Goal: Task Accomplishment & Management: Manage account settings

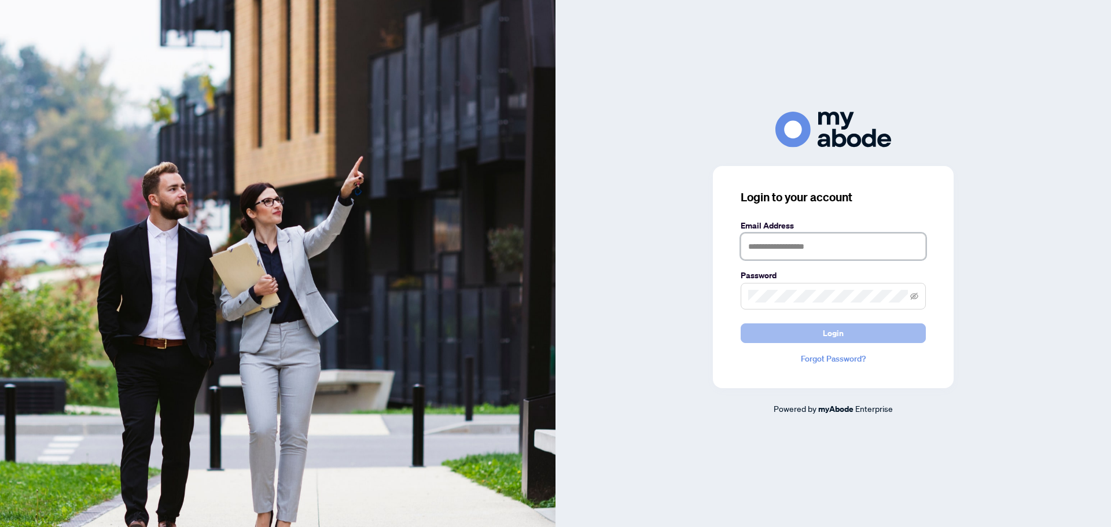
type input "**********"
click at [835, 333] on span "Login" at bounding box center [833, 333] width 21 height 19
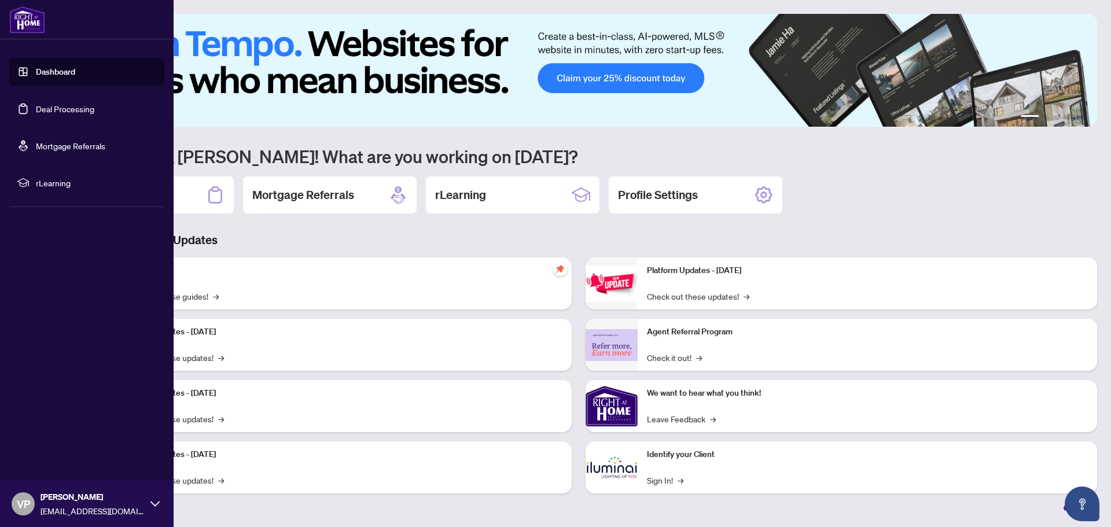
click at [66, 70] on link "Dashboard" at bounding box center [55, 72] width 39 height 10
click at [75, 109] on link "Deal Processing" at bounding box center [65, 109] width 58 height 10
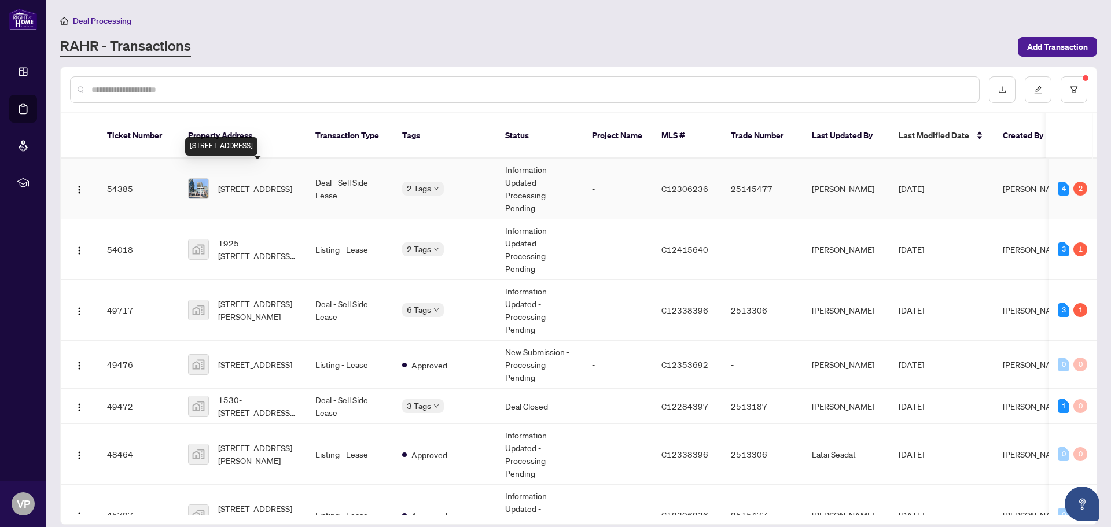
click at [249, 182] on span "[STREET_ADDRESS]" at bounding box center [255, 188] width 74 height 13
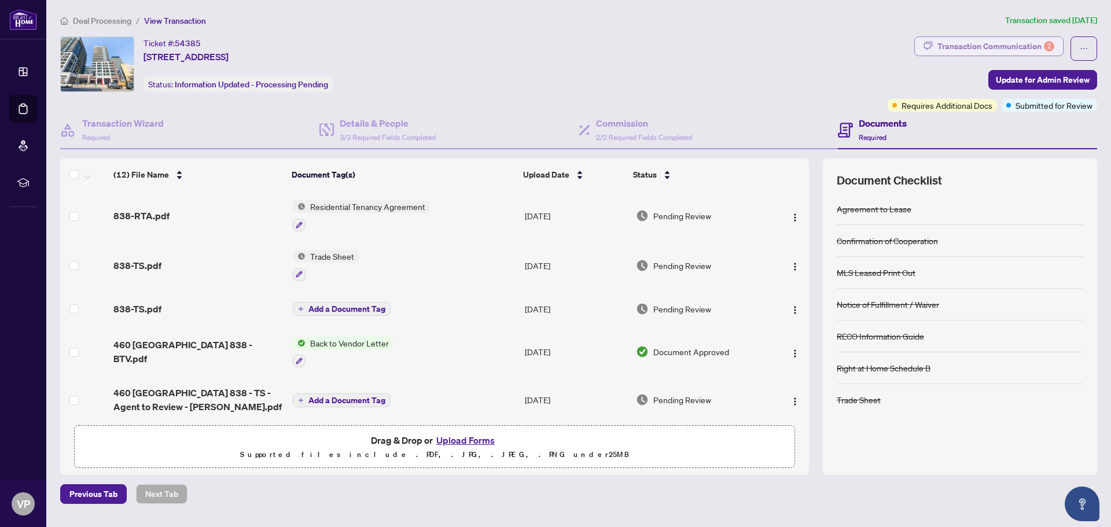
click at [974, 43] on div "Transaction Communication 2" at bounding box center [995, 46] width 117 height 19
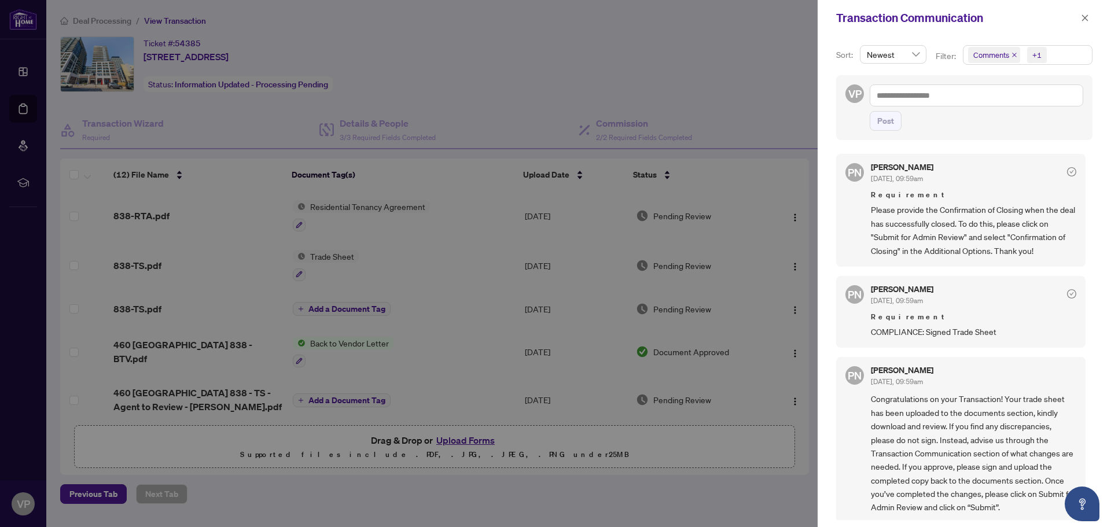
click at [425, 241] on div at bounding box center [555, 263] width 1111 height 527
click at [1083, 17] on icon "close" at bounding box center [1085, 17] width 6 height 6
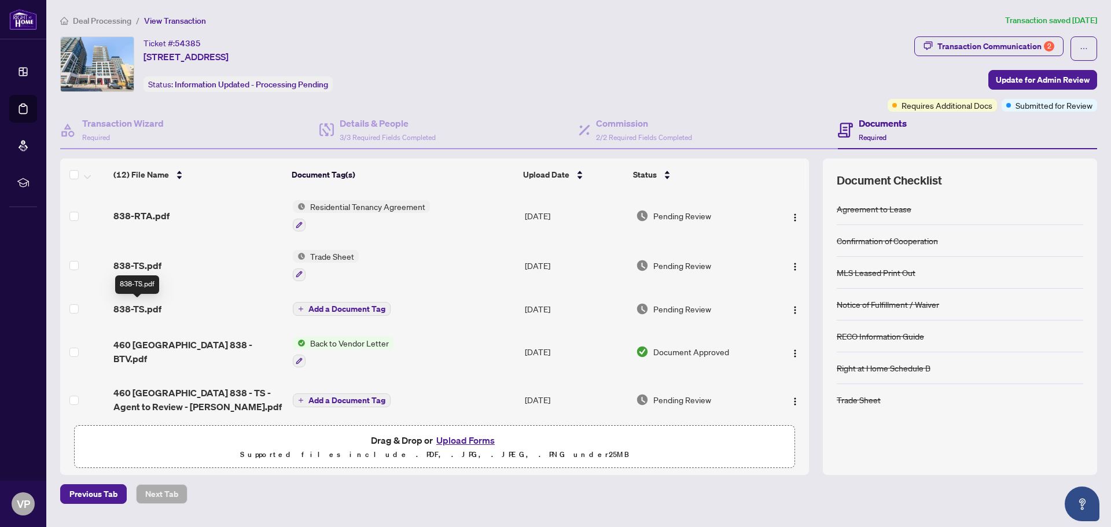
click at [135, 307] on span "838-TS.pdf" at bounding box center [137, 309] width 48 height 14
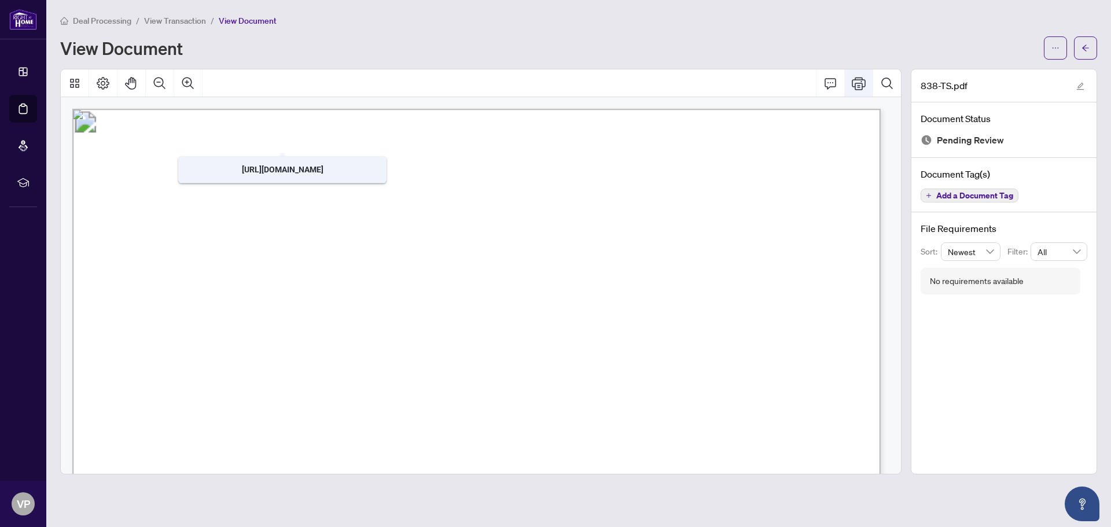
click at [860, 79] on icon "Print" at bounding box center [859, 83] width 14 height 13
click at [153, 19] on span "View Transaction" at bounding box center [175, 21] width 62 height 10
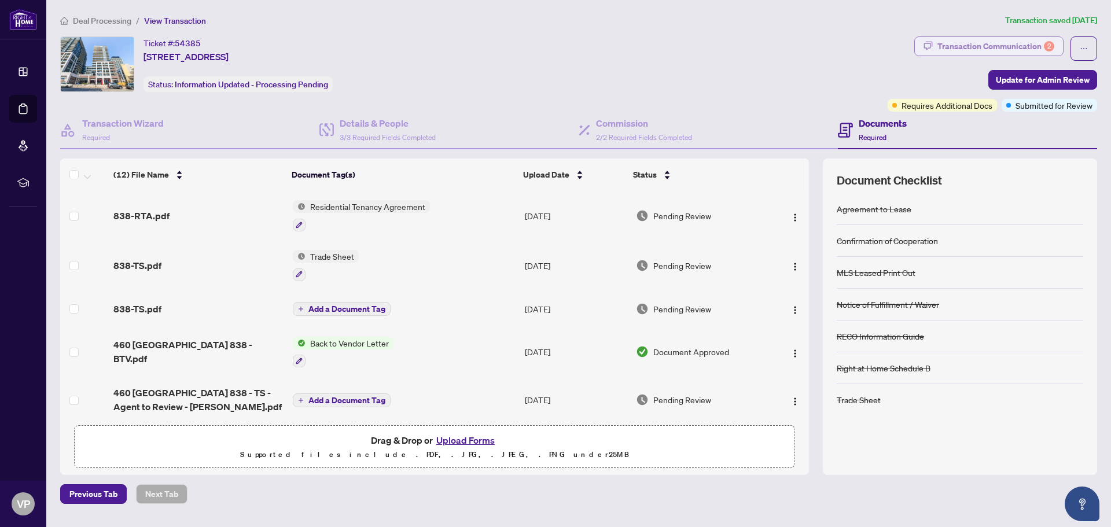
click at [960, 43] on div "Transaction Communication 2" at bounding box center [995, 46] width 117 height 19
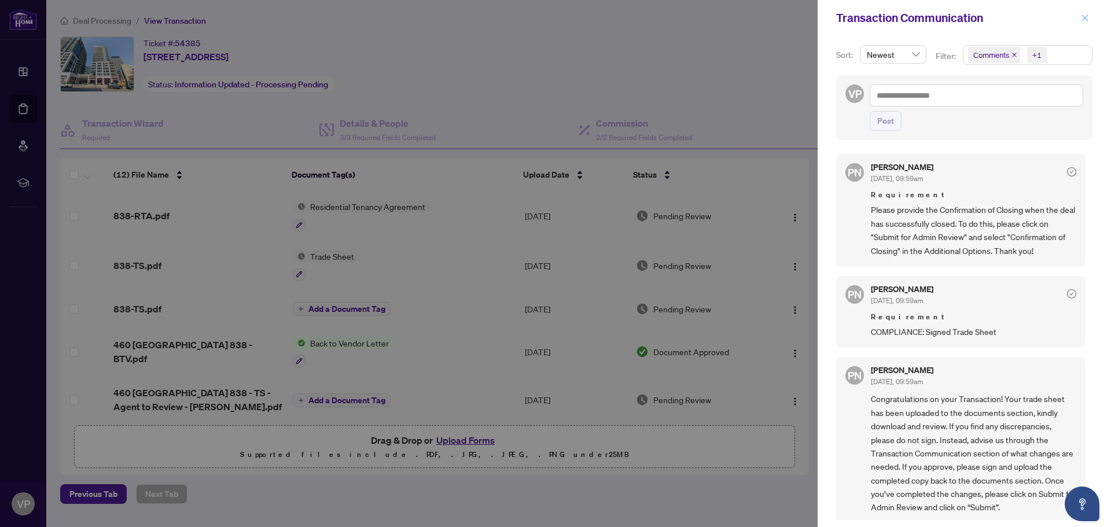
click at [1085, 17] on icon "close" at bounding box center [1085, 18] width 8 height 8
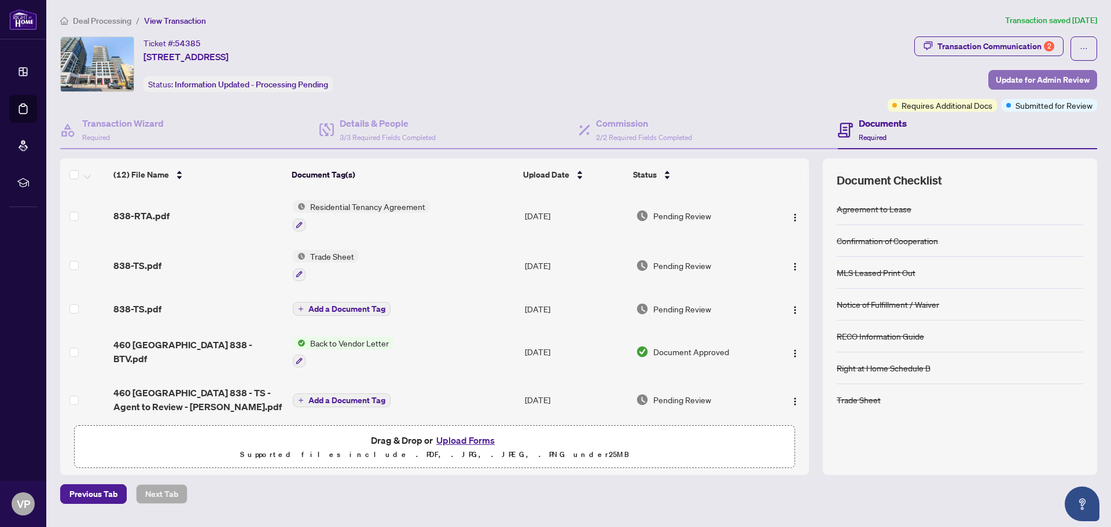
click at [1040, 82] on span "Update for Admin Review" at bounding box center [1043, 80] width 94 height 19
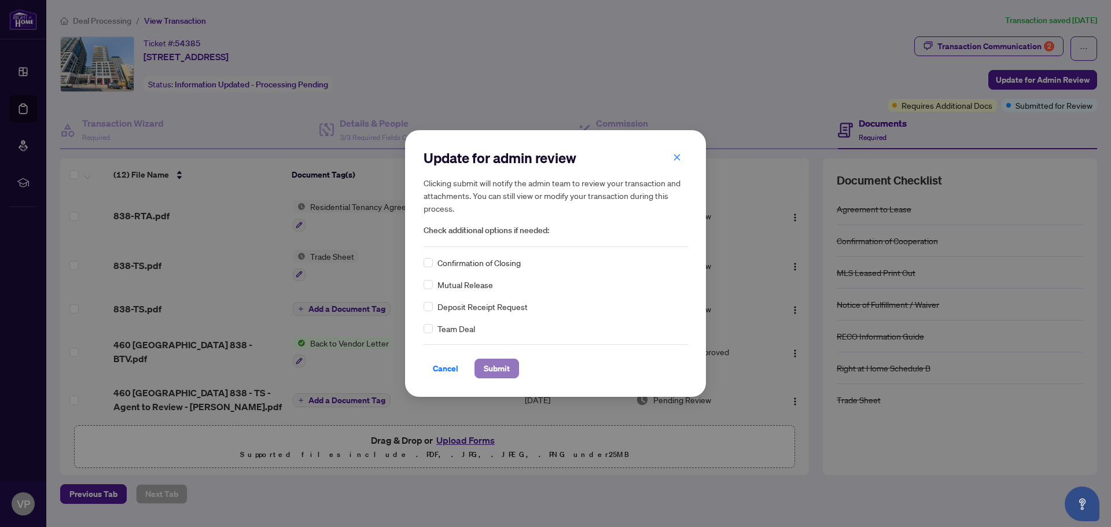
click at [500, 369] on span "Submit" at bounding box center [497, 368] width 26 height 19
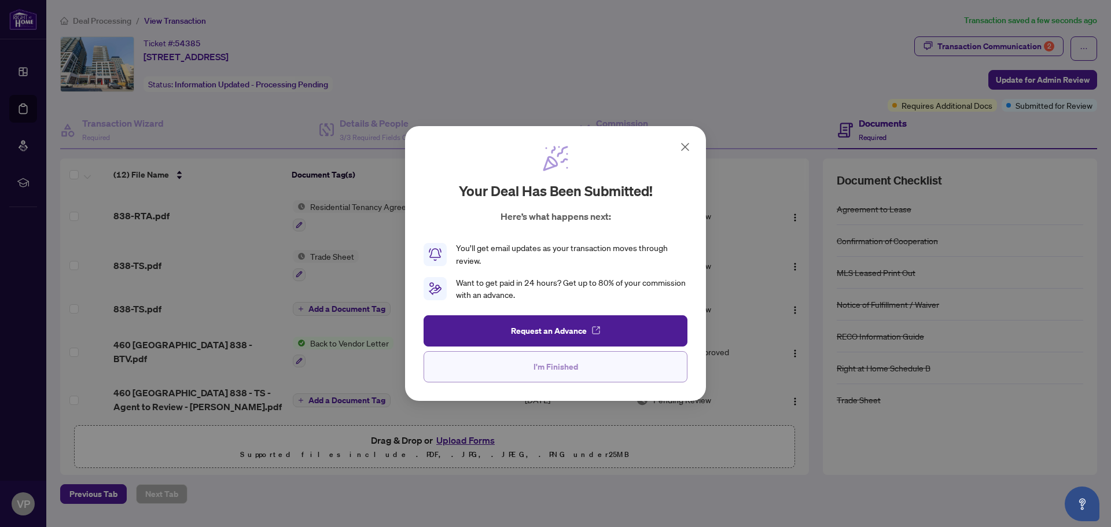
click at [536, 367] on span "I'm Finished" at bounding box center [555, 367] width 45 height 19
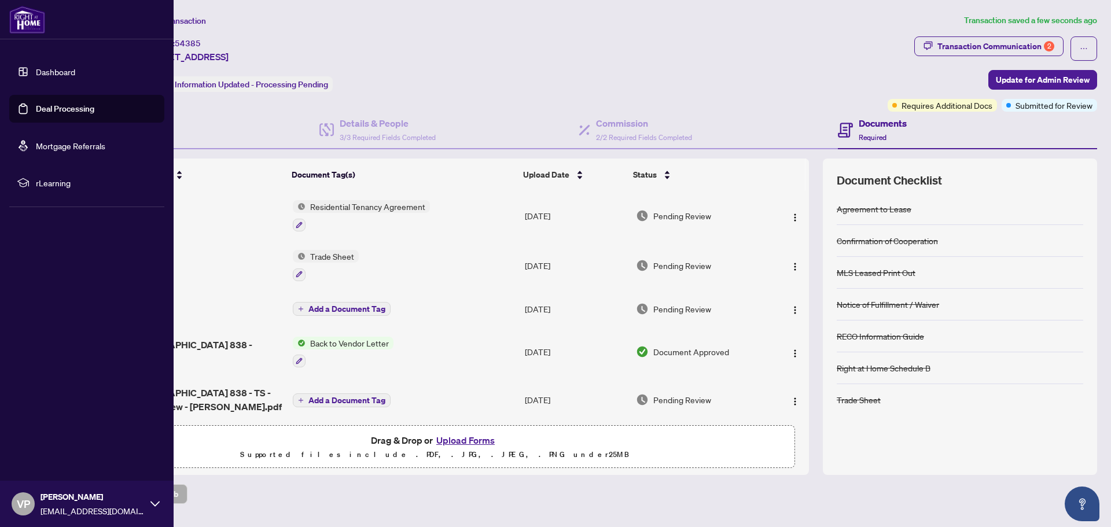
click at [80, 108] on link "Deal Processing" at bounding box center [65, 109] width 58 height 10
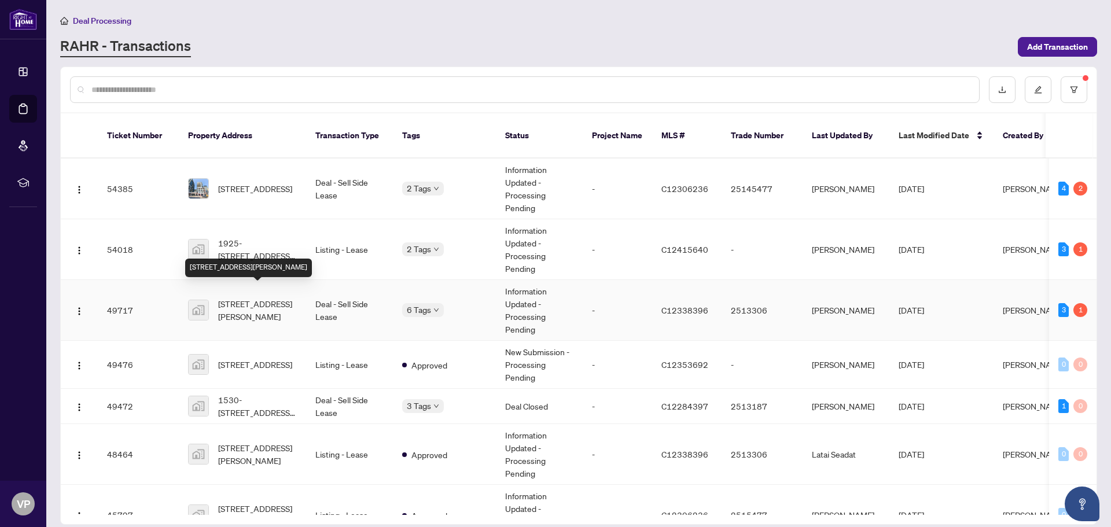
click at [234, 299] on span "21 Lawren Harris Square #413, Toronto, Ontario M5A 0T4, Canada" at bounding box center [257, 309] width 79 height 25
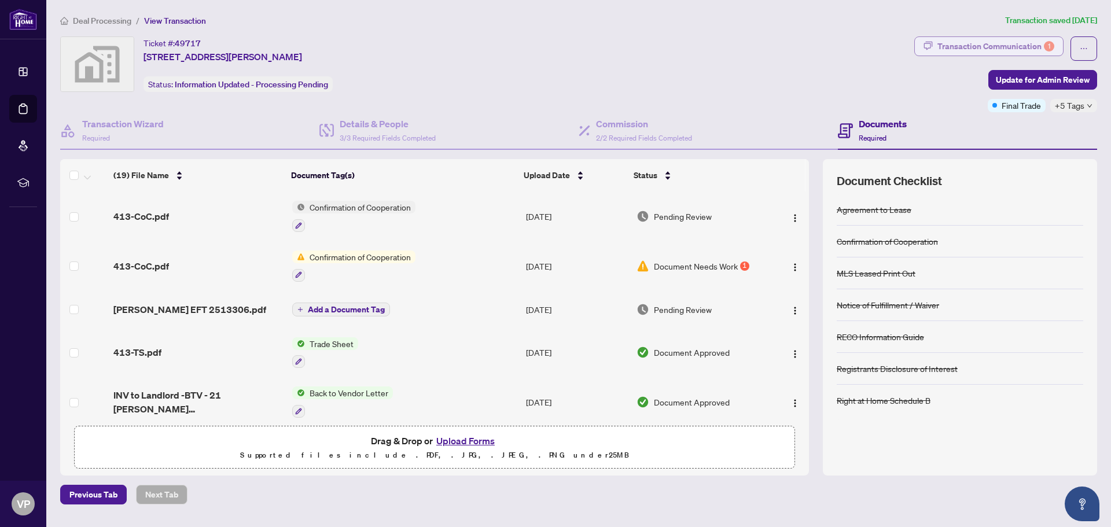
click at [993, 42] on div "Transaction Communication 1" at bounding box center [995, 46] width 117 height 19
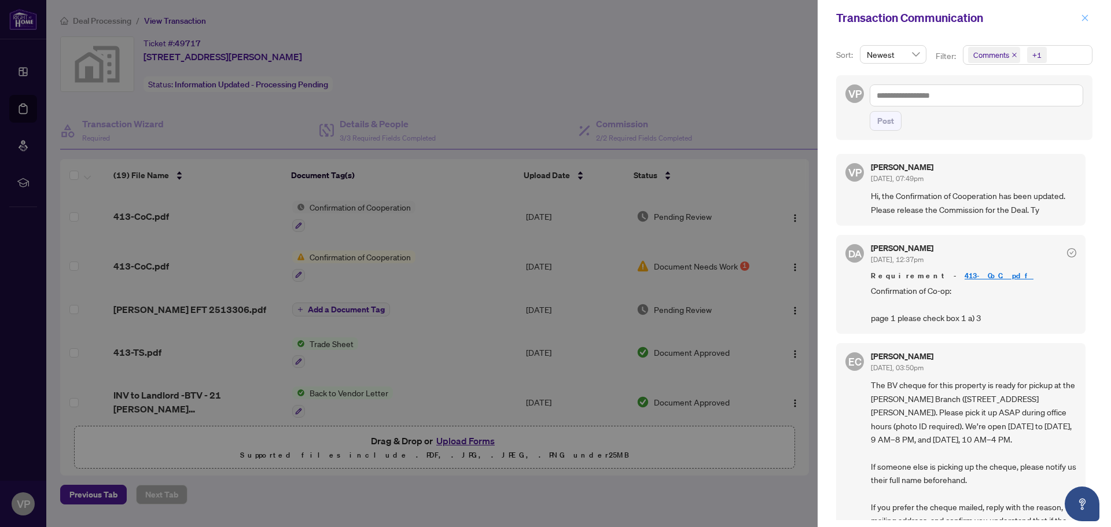
click at [1085, 16] on icon "close" at bounding box center [1085, 18] width 8 height 8
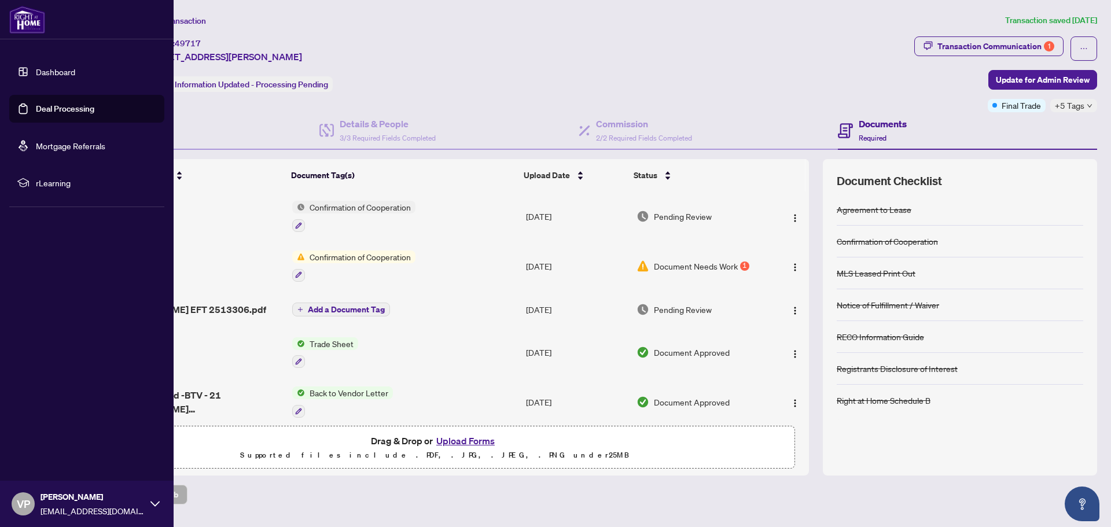
click at [81, 108] on link "Deal Processing" at bounding box center [65, 109] width 58 height 10
